Goal: Task Accomplishment & Management: Use online tool/utility

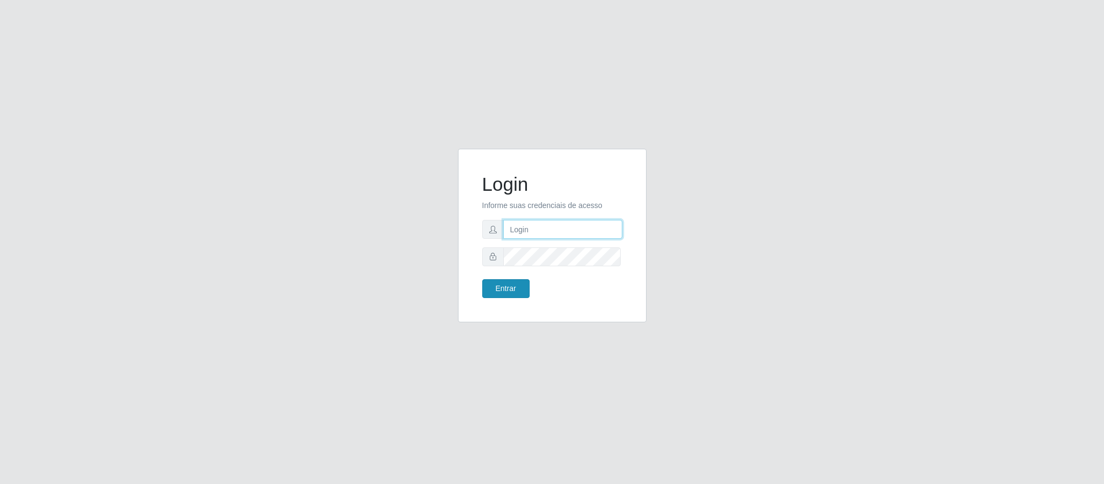
type input "[EMAIL_ADDRESS][DOMAIN_NAME]"
click at [501, 293] on button "Entrar" at bounding box center [505, 288] width 47 height 19
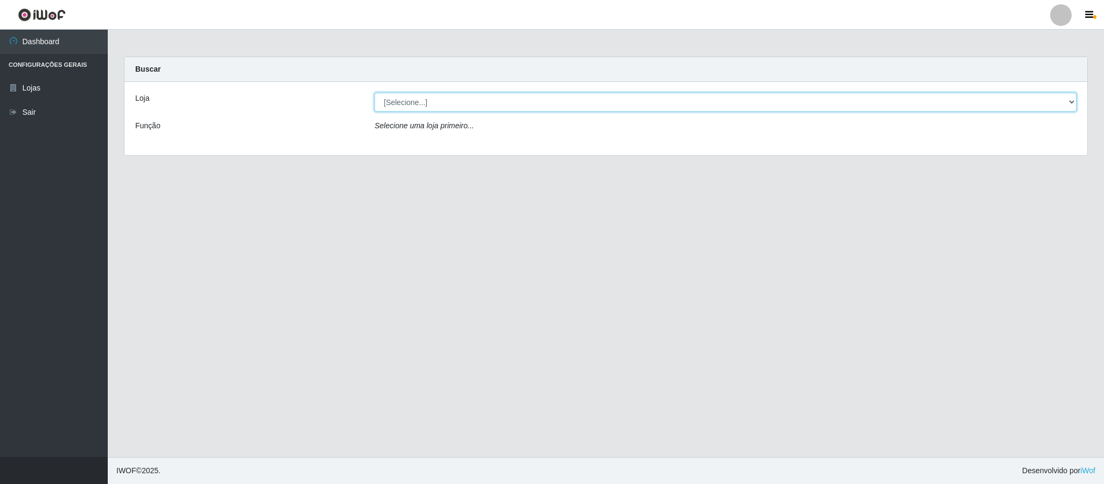
click at [530, 94] on select "[Selecione...] SuperFácil Atacado - Emaús" at bounding box center [725, 102] width 702 height 19
select select "407"
click at [374, 93] on select "[Selecione...] SuperFácil Atacado - Emaús" at bounding box center [725, 102] width 702 height 19
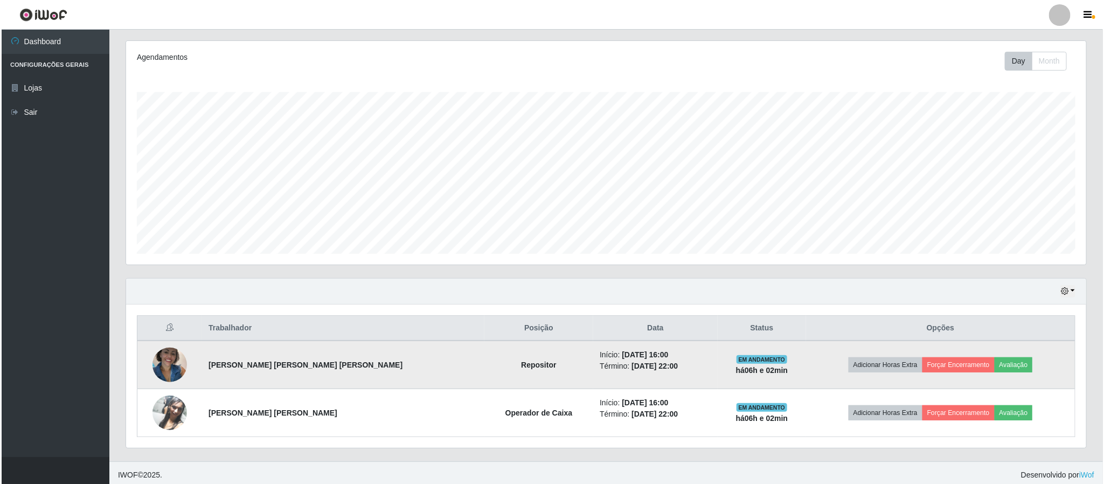
scroll to position [136, 0]
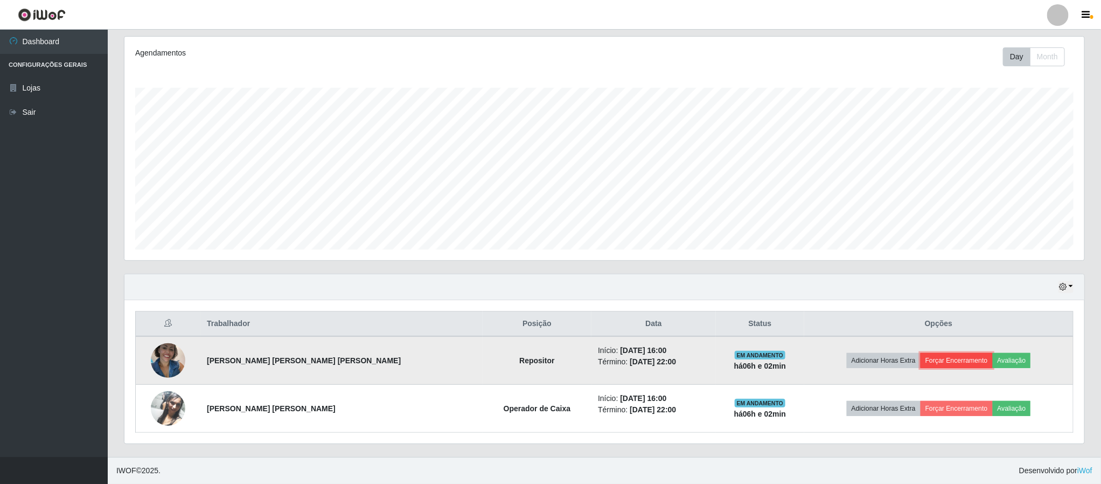
click at [931, 359] on button "Forçar Encerramento" at bounding box center [957, 360] width 72 height 15
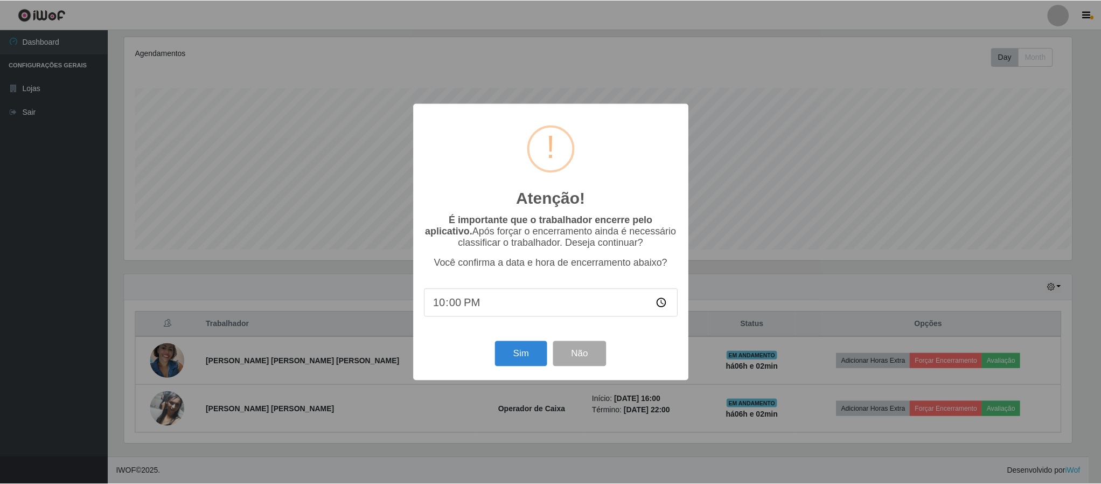
scroll to position [225, 950]
click at [493, 362] on div "Sim Não" at bounding box center [552, 353] width 254 height 31
click at [513, 358] on button "Sim" at bounding box center [522, 353] width 52 height 25
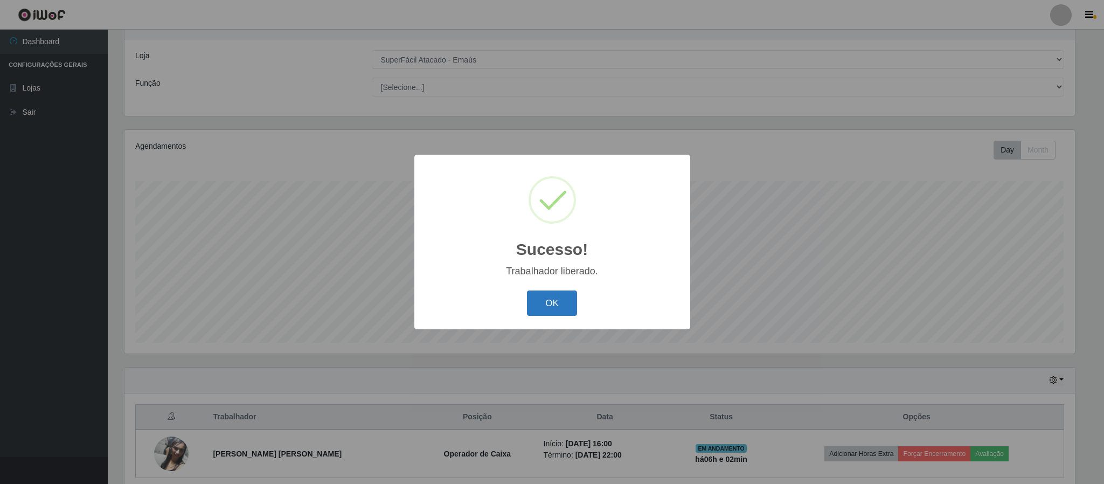
click at [555, 301] on button "OK" at bounding box center [552, 302] width 50 height 25
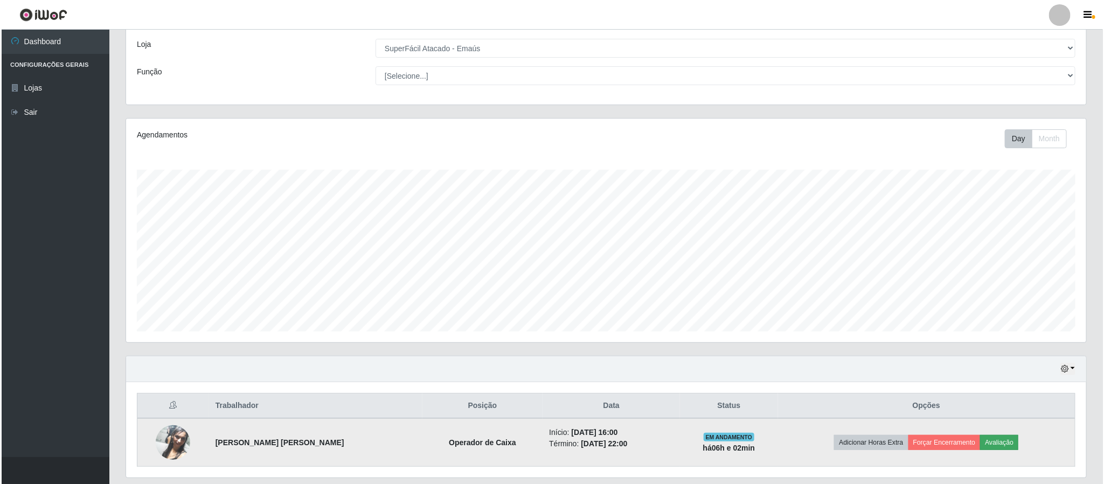
scroll to position [91, 0]
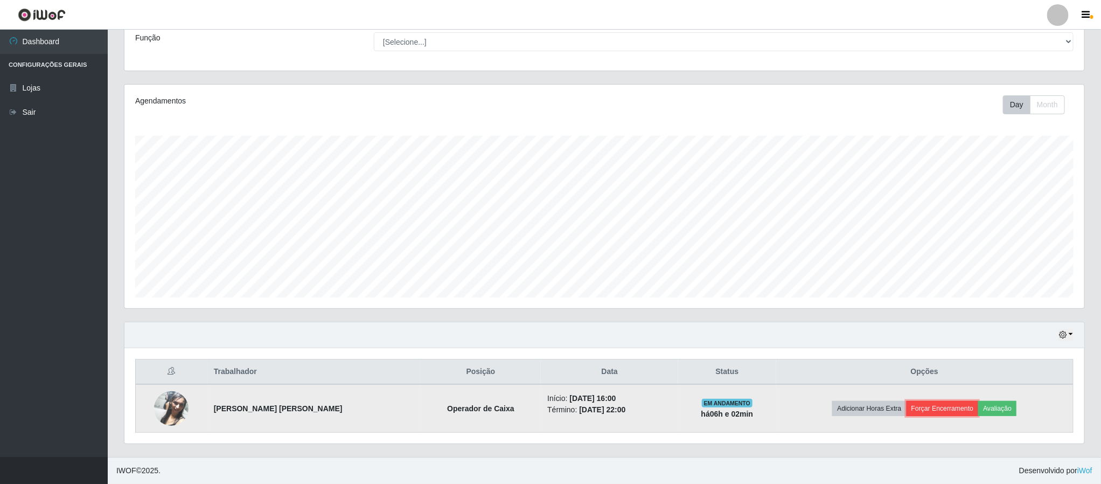
click at [947, 408] on button "Forçar Encerramento" at bounding box center [943, 408] width 72 height 15
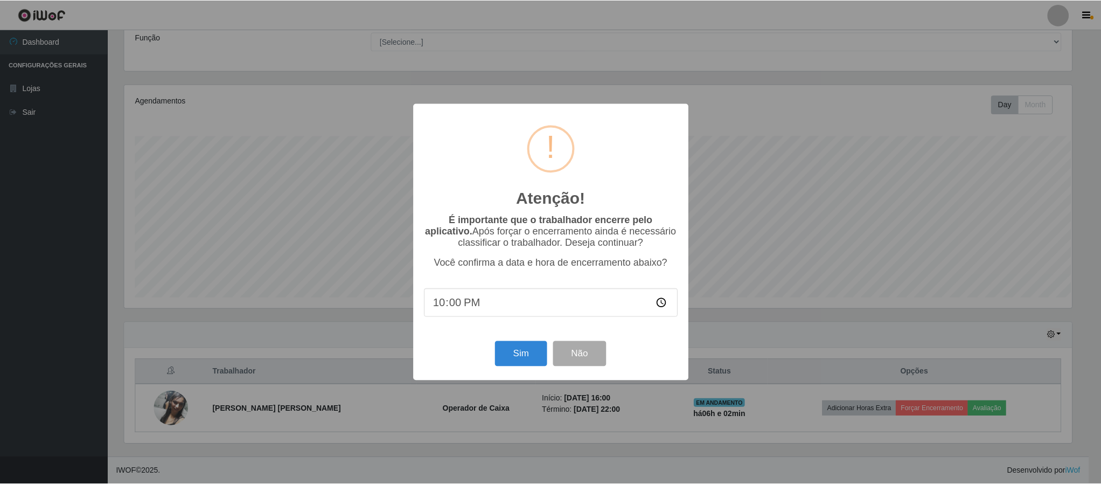
scroll to position [225, 950]
click at [516, 350] on button "Sim" at bounding box center [522, 353] width 52 height 25
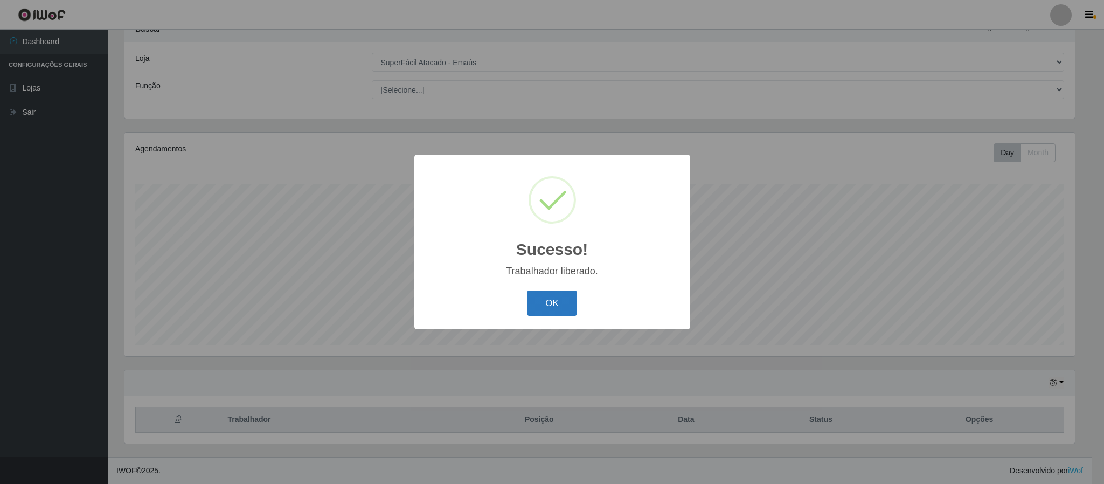
click at [550, 301] on button "OK" at bounding box center [552, 302] width 50 height 25
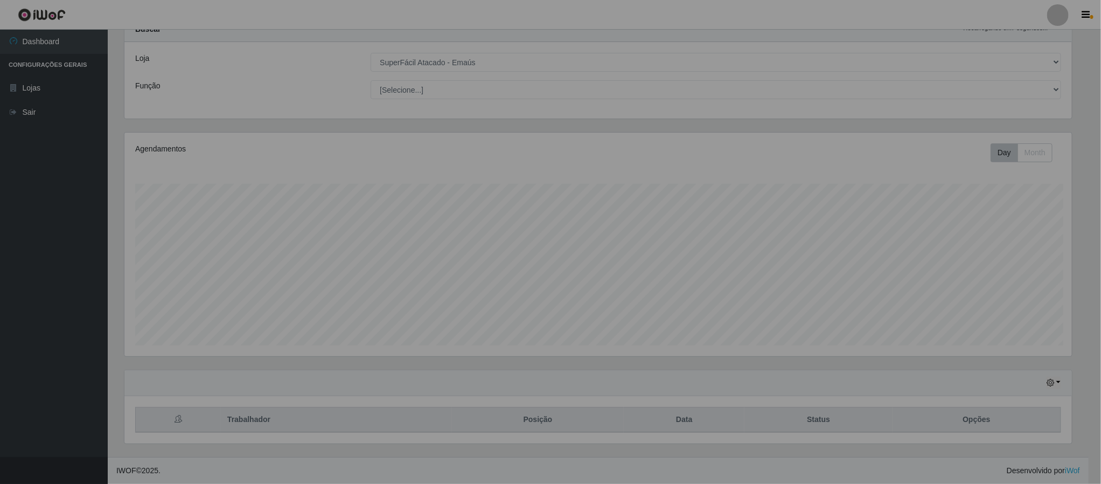
scroll to position [225, 959]
